Goal: Information Seeking & Learning: Learn about a topic

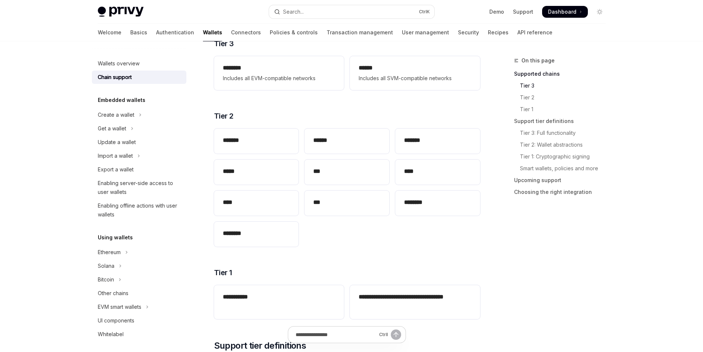
scroll to position [120, 0]
click at [547, 143] on link "Tier 2: Wallet abstractions" at bounding box center [562, 145] width 97 height 12
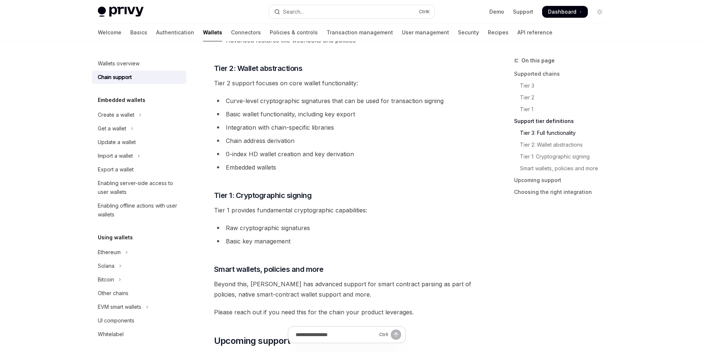
scroll to position [536, 0]
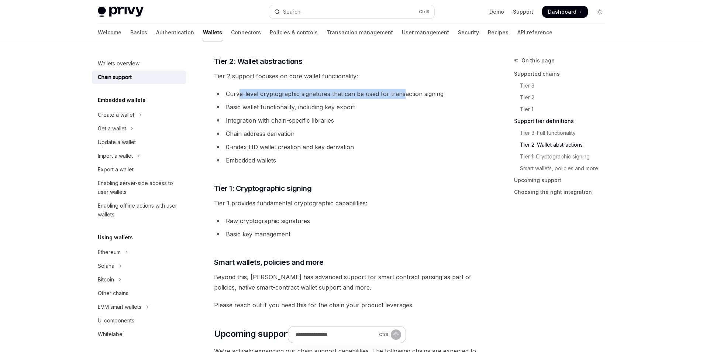
drag, startPoint x: 241, startPoint y: 95, endPoint x: 402, endPoint y: 93, distance: 161.3
click at [402, 93] on li "Curve-level cryptographic signatures that can be used for transaction signing" at bounding box center [347, 94] width 266 height 10
drag, startPoint x: 322, startPoint y: 109, endPoint x: 248, endPoint y: 109, distance: 74.2
click at [248, 109] on li "Basic wallet functionality, including key export" at bounding box center [347, 107] width 266 height 10
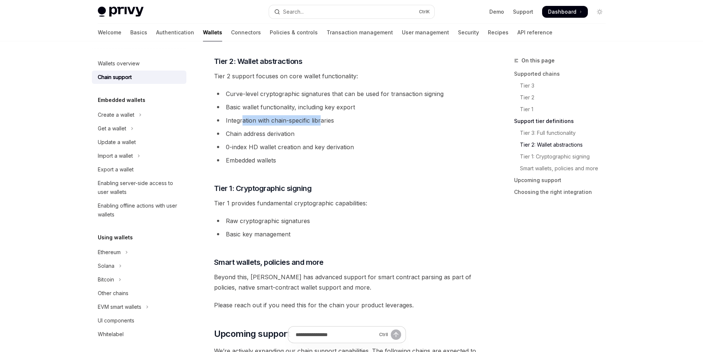
drag, startPoint x: 242, startPoint y: 121, endPoint x: 320, endPoint y: 123, distance: 78.3
click at [320, 123] on li "Integration with chain-specific libraries" at bounding box center [347, 120] width 266 height 10
drag, startPoint x: 271, startPoint y: 137, endPoint x: 235, endPoint y: 135, distance: 35.9
click at [235, 135] on li "Chain address derivation" at bounding box center [347, 133] width 266 height 10
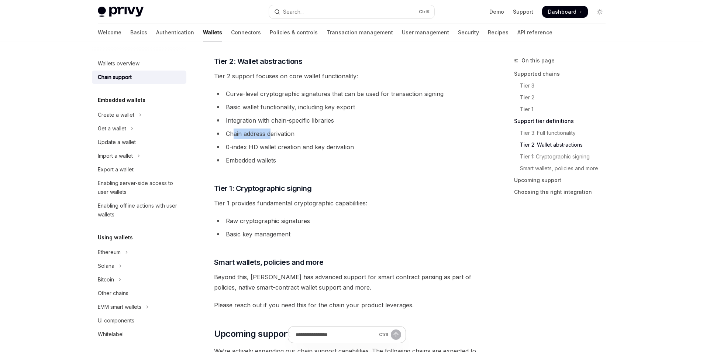
click at [235, 135] on li "Chain address derivation" at bounding box center [347, 133] width 266 height 10
drag, startPoint x: 240, startPoint y: 145, endPoint x: 324, endPoint y: 151, distance: 84.3
click at [323, 150] on li "0-index HD wallet creation and key derivation" at bounding box center [347, 147] width 266 height 10
click at [326, 152] on li "0-index HD wallet creation and key derivation" at bounding box center [347, 147] width 266 height 10
drag, startPoint x: 269, startPoint y: 162, endPoint x: 236, endPoint y: 163, distance: 32.9
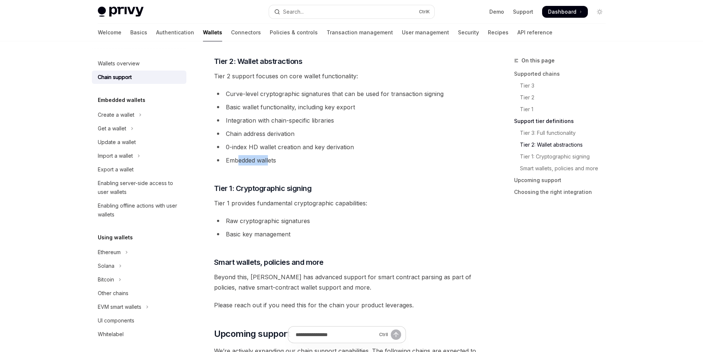
click at [236, 163] on li "Embedded wallets" at bounding box center [347, 160] width 266 height 10
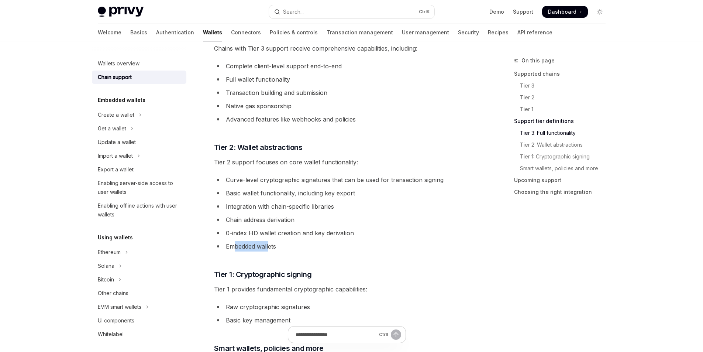
scroll to position [447, 0]
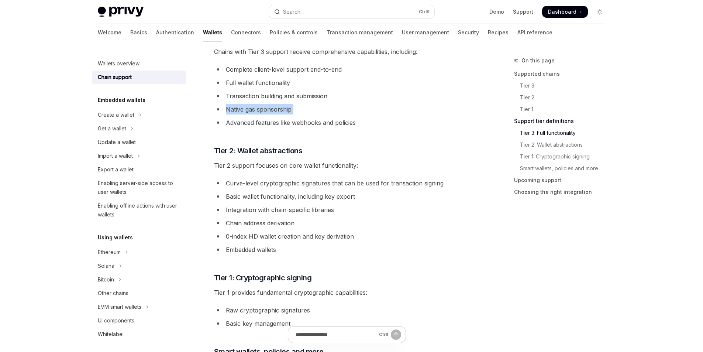
drag, startPoint x: 225, startPoint y: 106, endPoint x: 297, endPoint y: 117, distance: 72.7
click at [297, 117] on ul "Complete client-level support end-to-end Full wallet functionality Transaction …" at bounding box center [347, 95] width 266 height 63
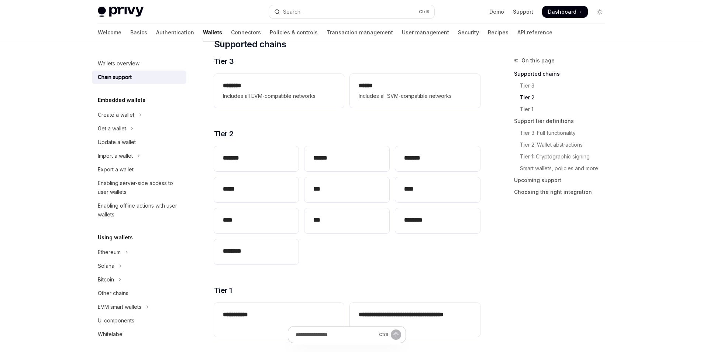
scroll to position [72, 0]
